Goal: Transaction & Acquisition: Purchase product/service

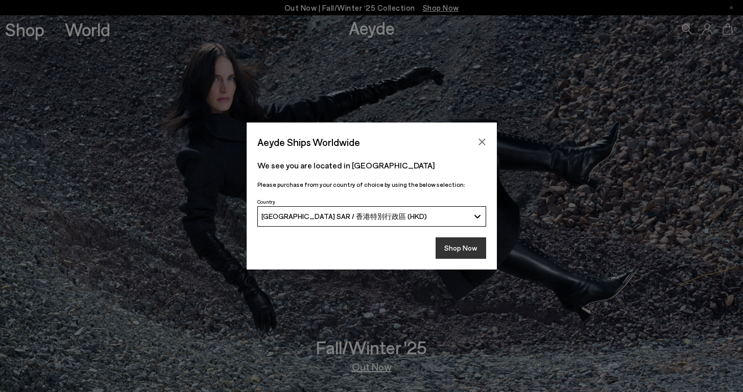
click at [476, 252] on button "Shop Now" at bounding box center [461, 248] width 51 height 21
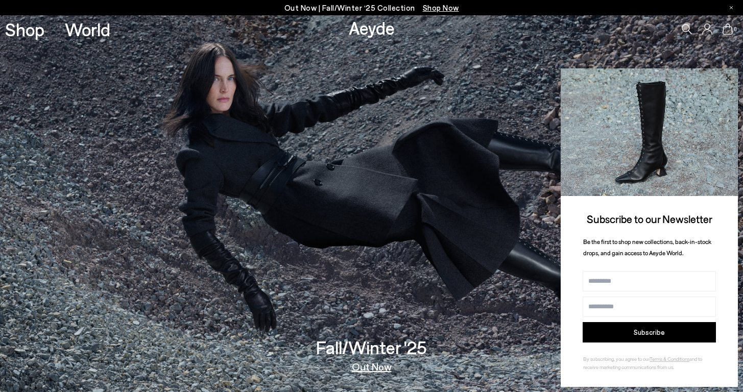
click at [729, 78] on icon at bounding box center [728, 77] width 5 height 5
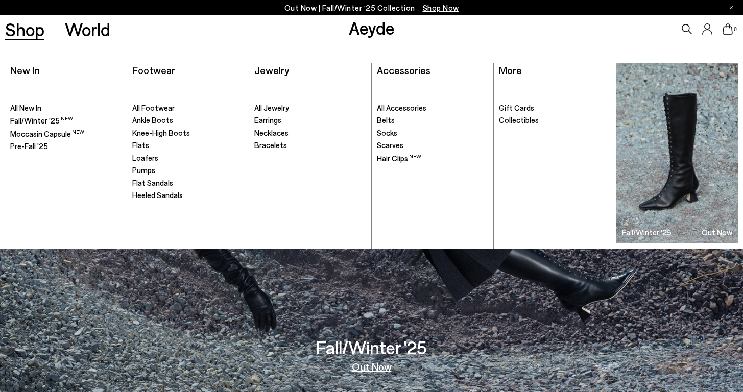
click at [16, 26] on link "Shop" at bounding box center [24, 29] width 39 height 18
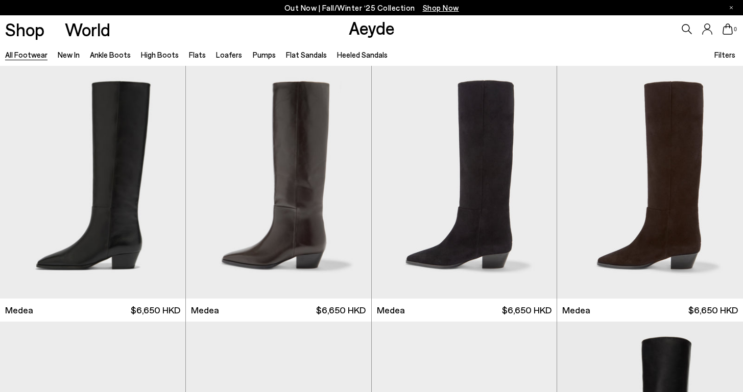
click at [301, 59] on li "Flat Sandals" at bounding box center [306, 54] width 41 height 13
click at [302, 57] on link "Flat Sandals" at bounding box center [306, 54] width 41 height 9
click at [348, 56] on link "Heeled Sandals" at bounding box center [362, 54] width 51 height 9
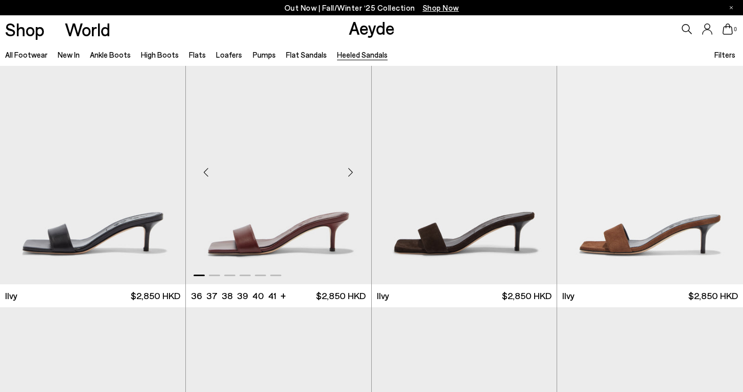
scroll to position [1807, 0]
click at [423, 213] on img "1 / 6" at bounding box center [464, 167] width 185 height 233
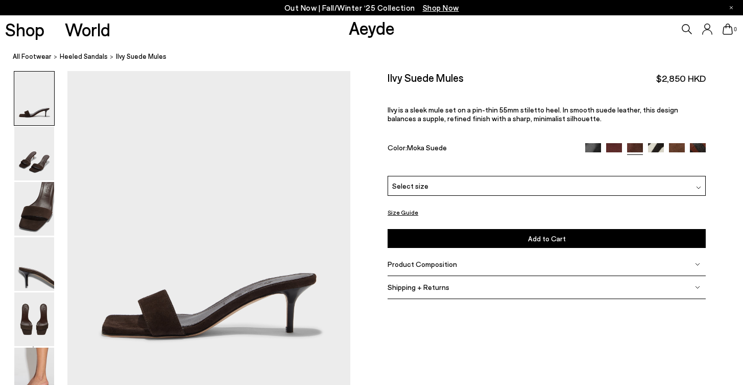
click at [412, 213] on button "Size Guide" at bounding box center [403, 212] width 31 height 13
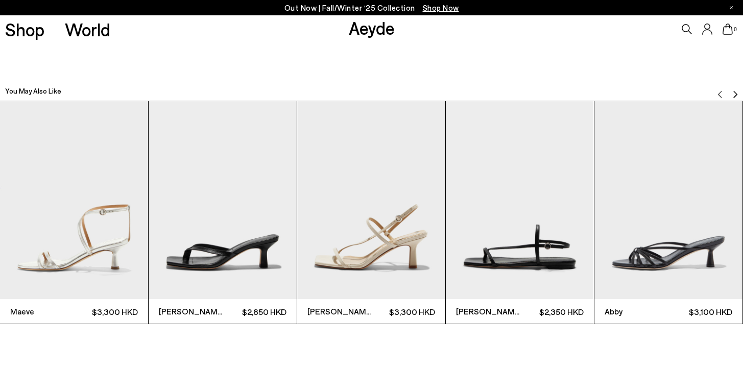
scroll to position [1723, 0]
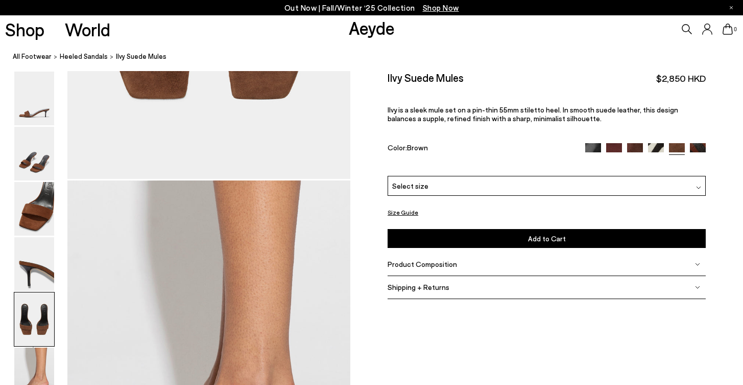
click at [633, 147] on img at bounding box center [636, 151] width 16 height 16
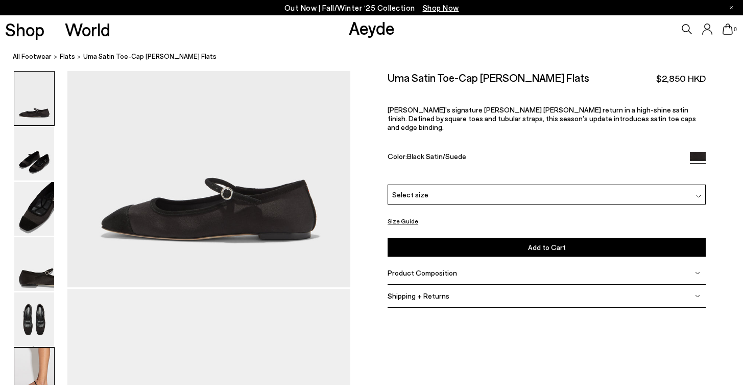
click at [29, 369] on img at bounding box center [34, 374] width 40 height 54
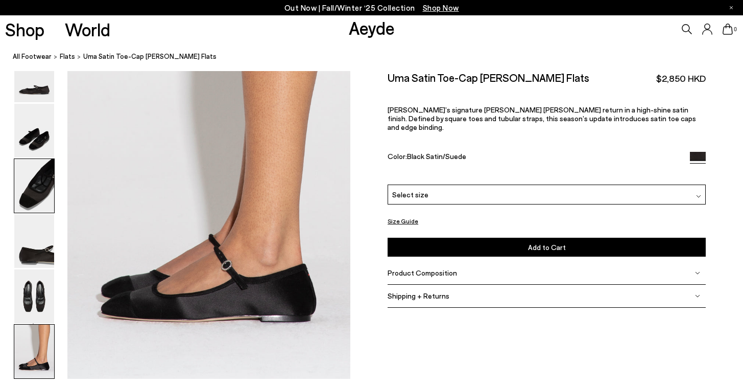
click at [36, 180] on img at bounding box center [34, 186] width 40 height 54
